Goal: Transaction & Acquisition: Purchase product/service

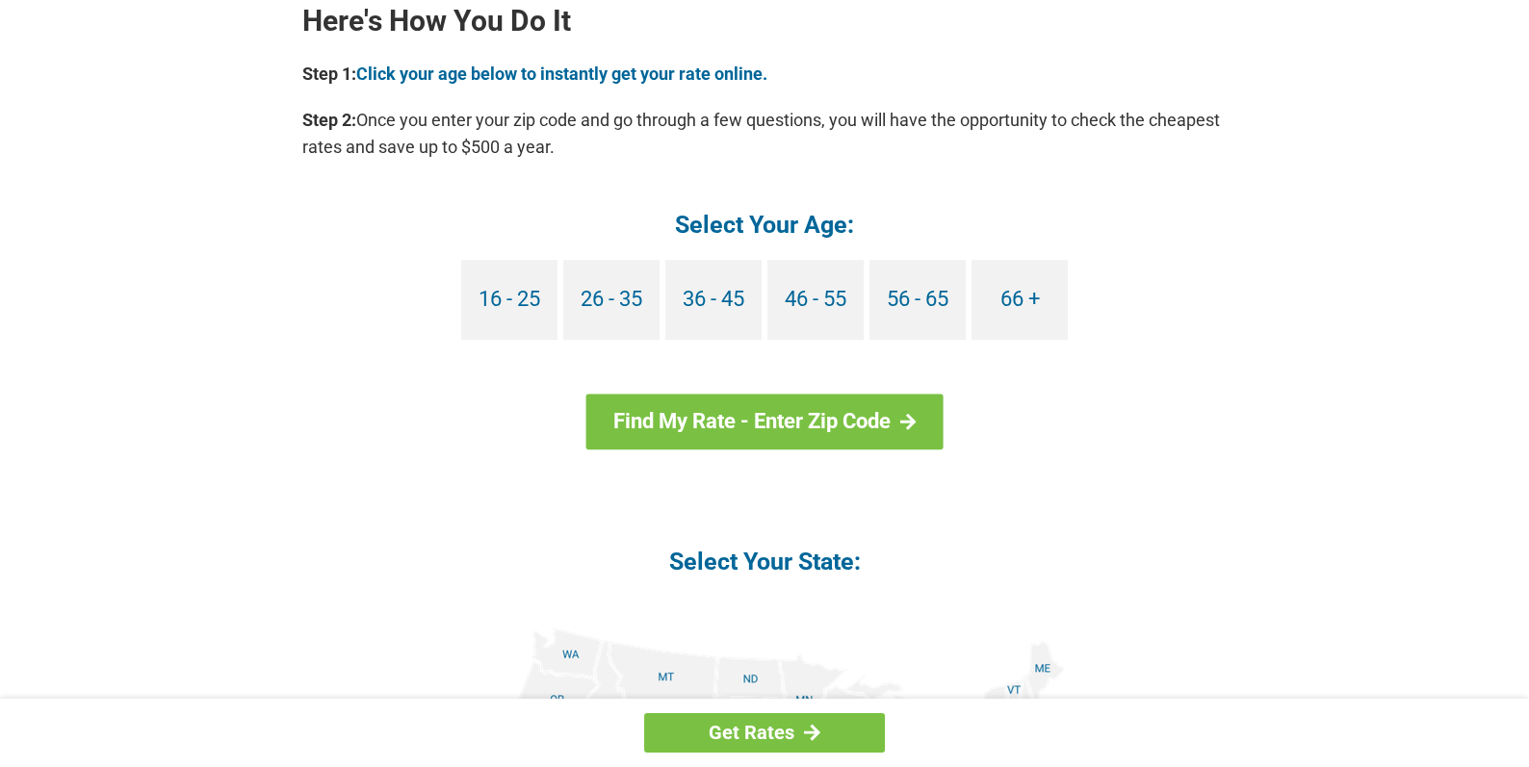
scroll to position [1848, 0]
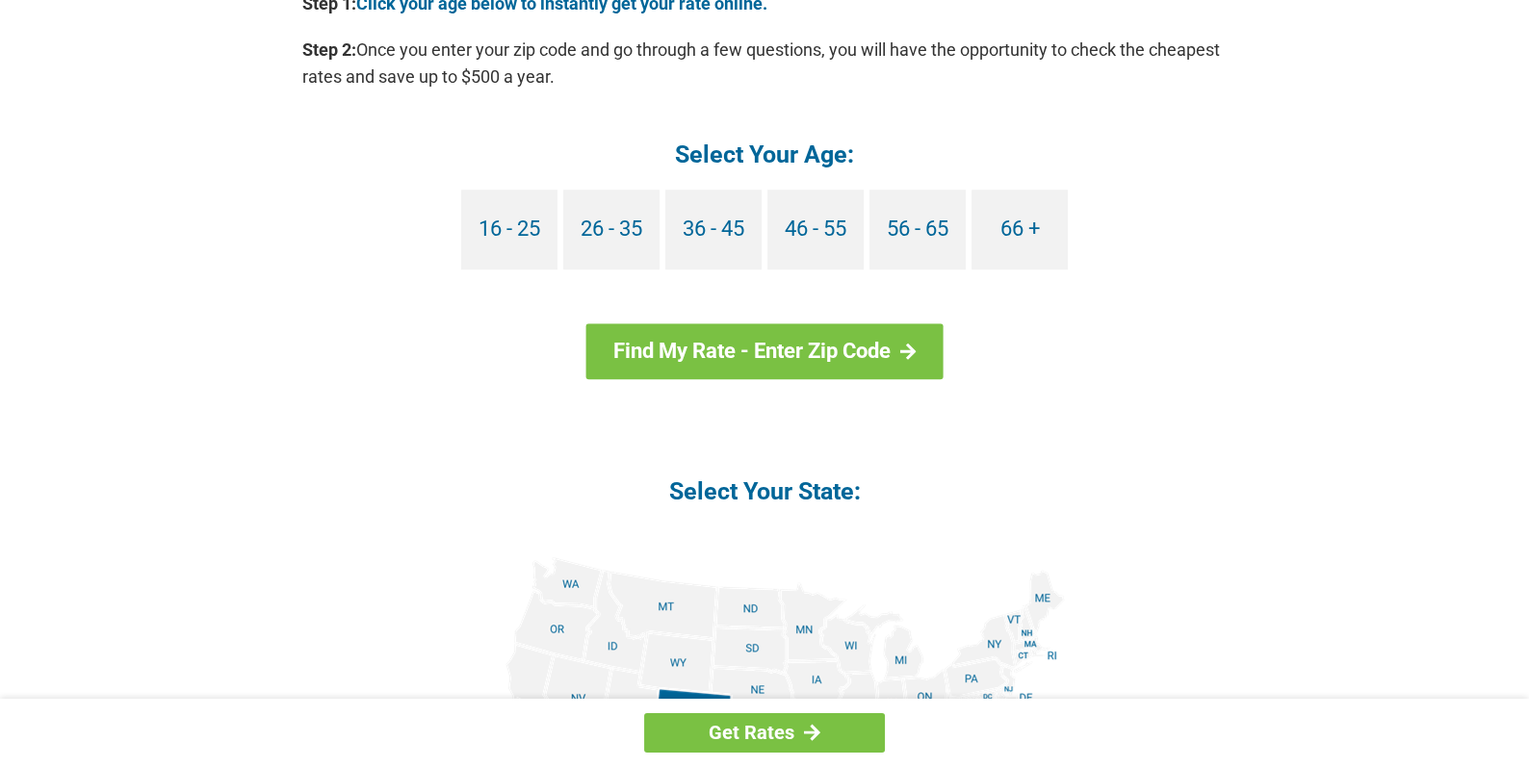
click at [1089, 251] on div "16 - 25 26 - 35 36 - 45 46 - 55 56 - 65 66 +" at bounding box center [764, 233] width 924 height 86
click at [1013, 250] on link "66 +" at bounding box center [1019, 230] width 96 height 80
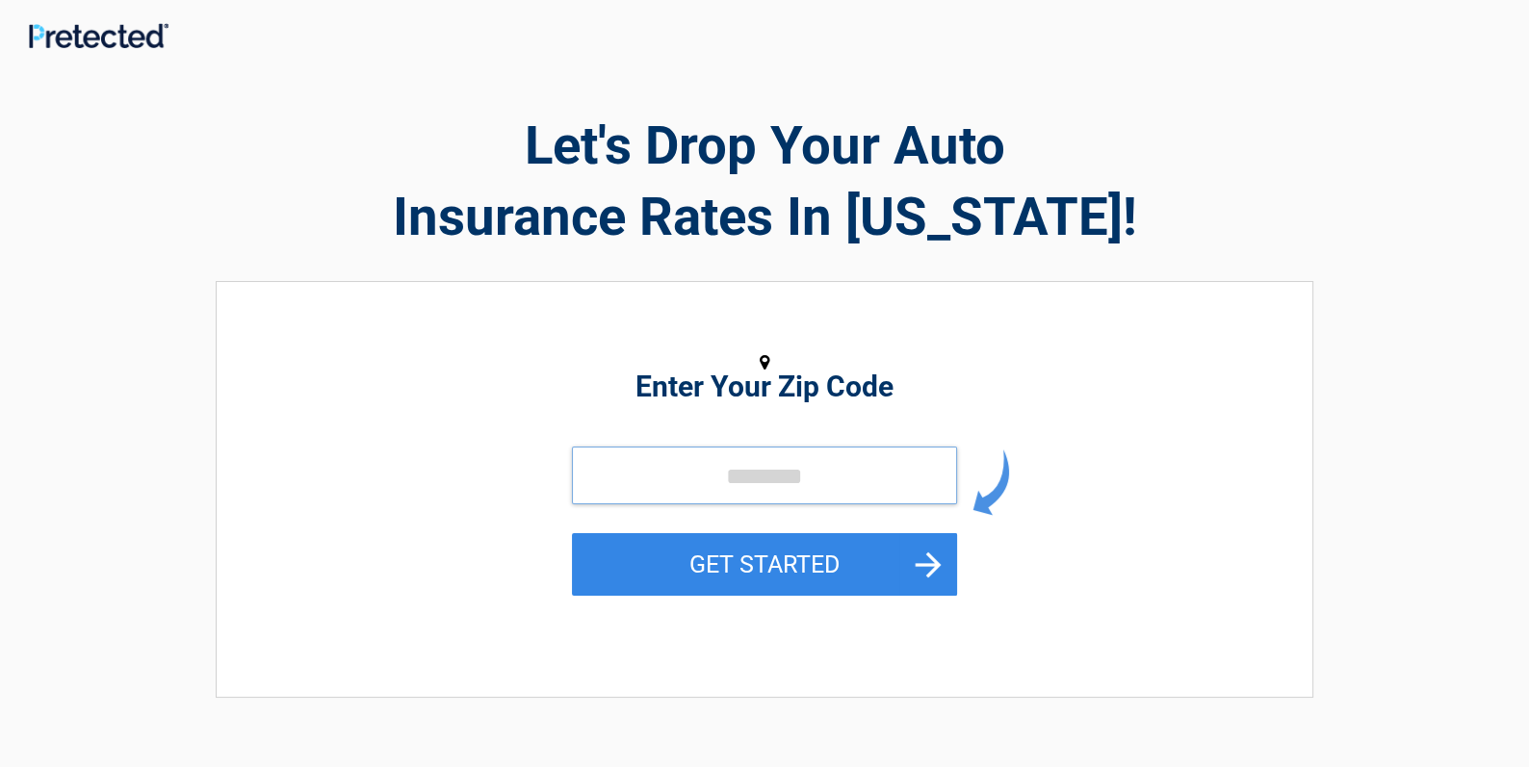
click at [703, 453] on input "tel" at bounding box center [764, 476] width 385 height 58
type input "*****"
click at [770, 559] on button "GET STARTED" at bounding box center [764, 564] width 385 height 63
